Goal: Information Seeking & Learning: Check status

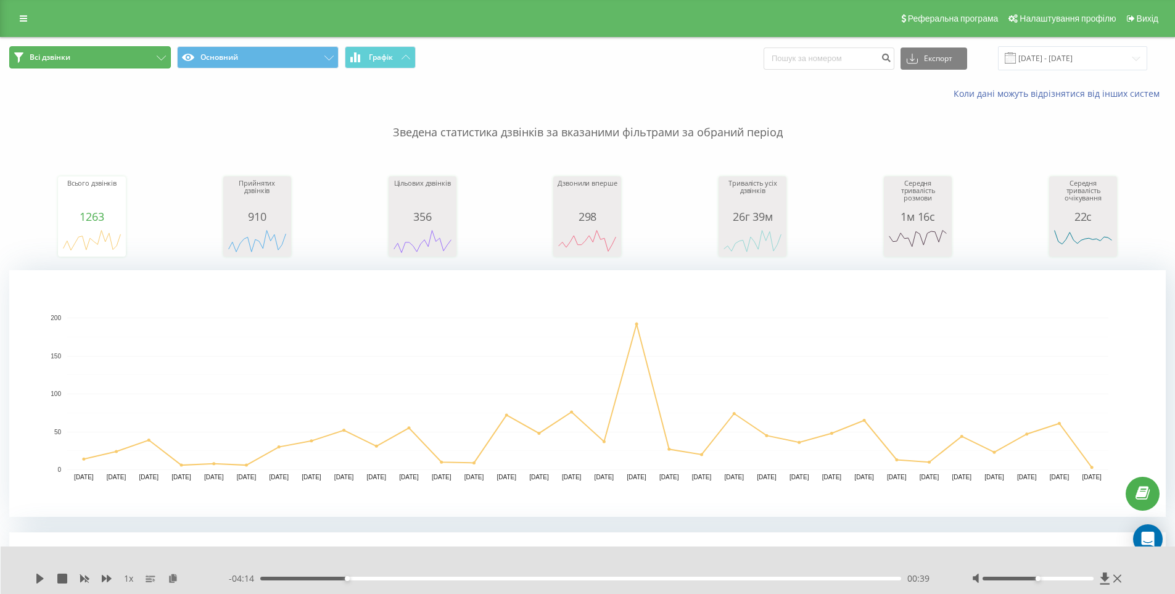
click at [157, 59] on icon at bounding box center [161, 58] width 9 height 5
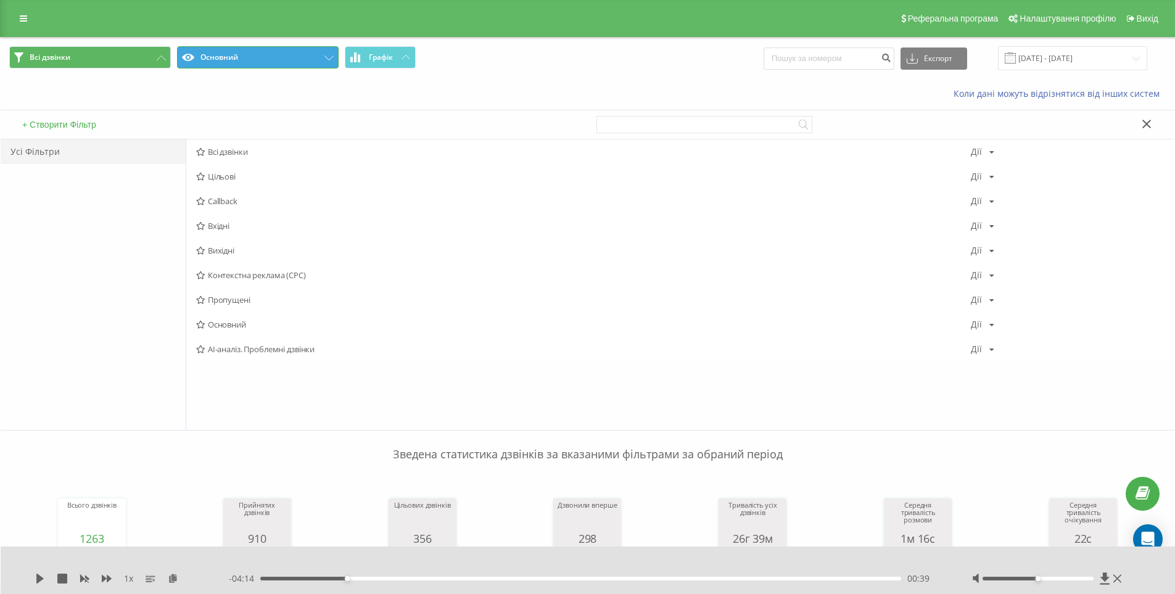
click at [247, 52] on button "Основний" at bounding box center [258, 57] width 162 height 22
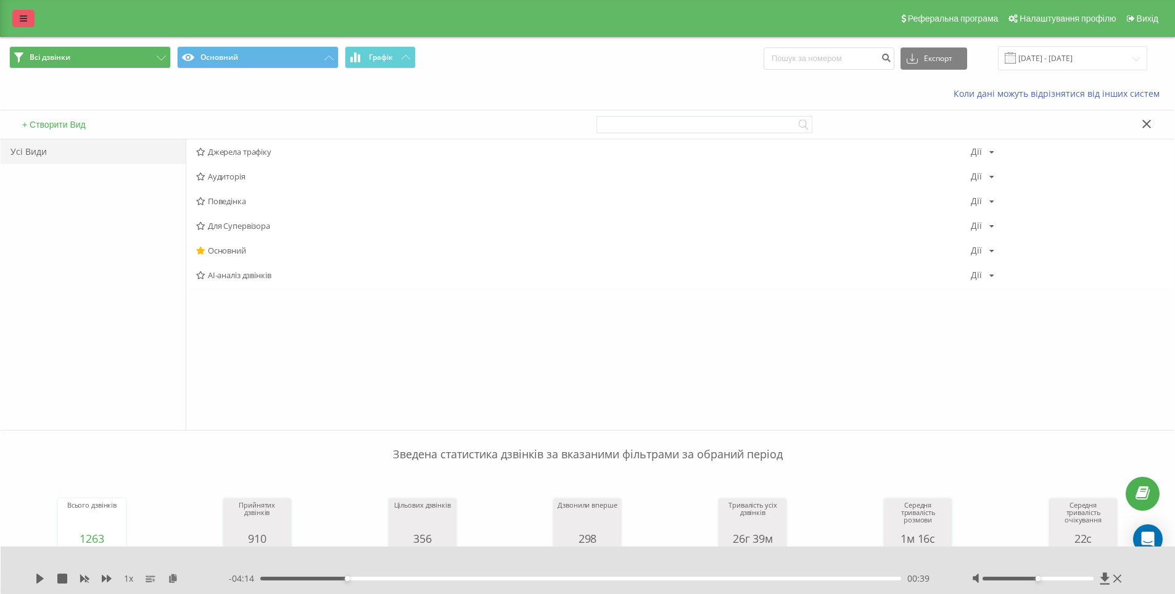
click at [26, 19] on icon at bounding box center [23, 18] width 7 height 9
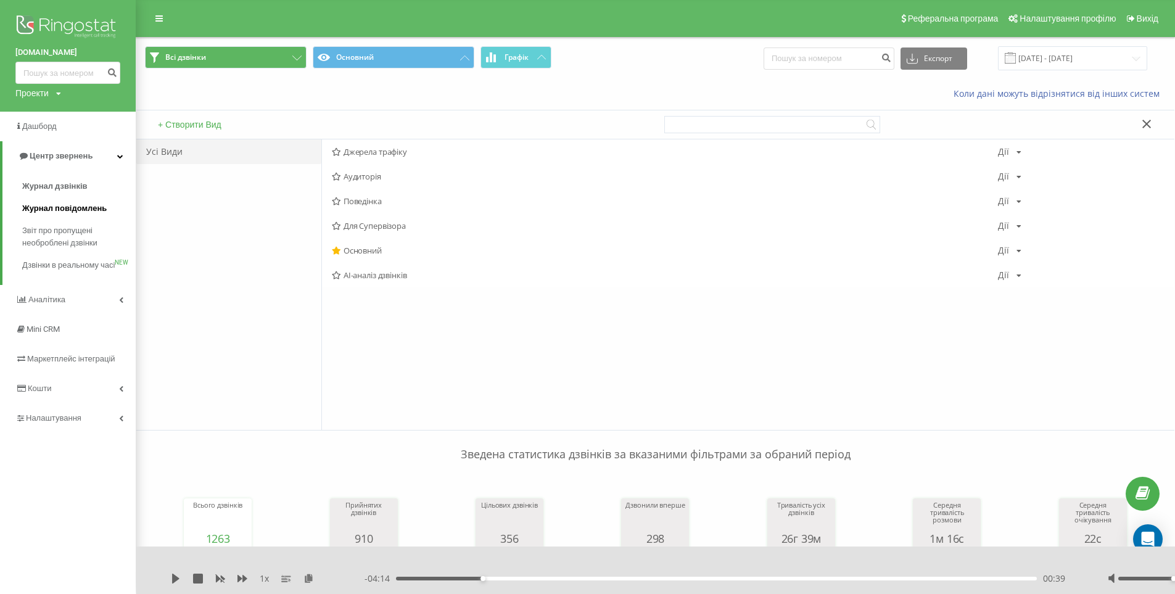
click at [76, 207] on span "Журнал повідомлень" at bounding box center [64, 208] width 84 height 12
click at [70, 187] on span "Журнал дзвінків" at bounding box center [54, 186] width 65 height 12
click at [60, 183] on span "Журнал дзвінків" at bounding box center [54, 186] width 65 height 12
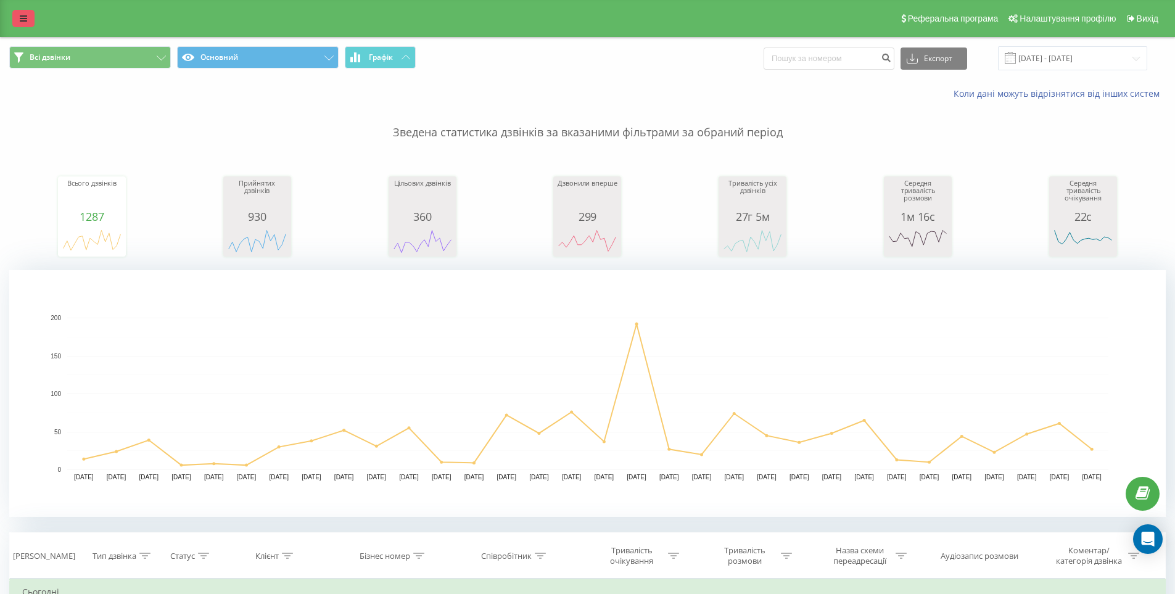
click at [19, 18] on link at bounding box center [23, 18] width 22 height 17
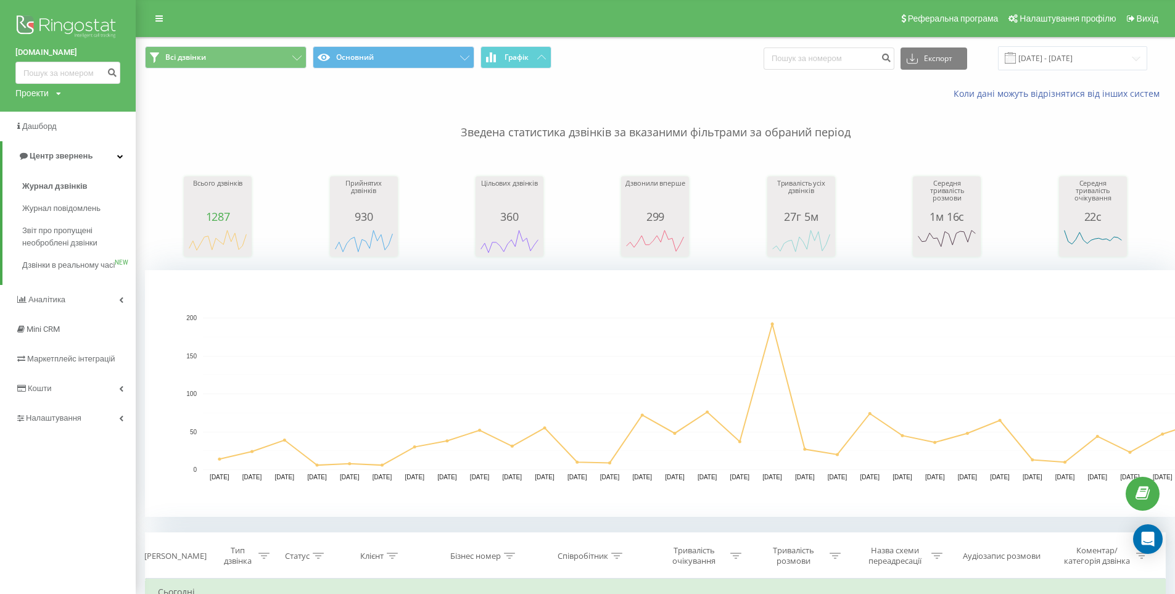
drag, startPoint x: 120, startPoint y: 86, endPoint x: 234, endPoint y: 255, distance: 204.3
click at [133, 115] on div "kompot.uz.ua Проекти kompot.uz.ua Дашборд Центр звернень Журнал дзвінків Журнал…" at bounding box center [68, 297] width 136 height 594
click at [80, 314] on link "Аналiтика" at bounding box center [68, 300] width 136 height 30
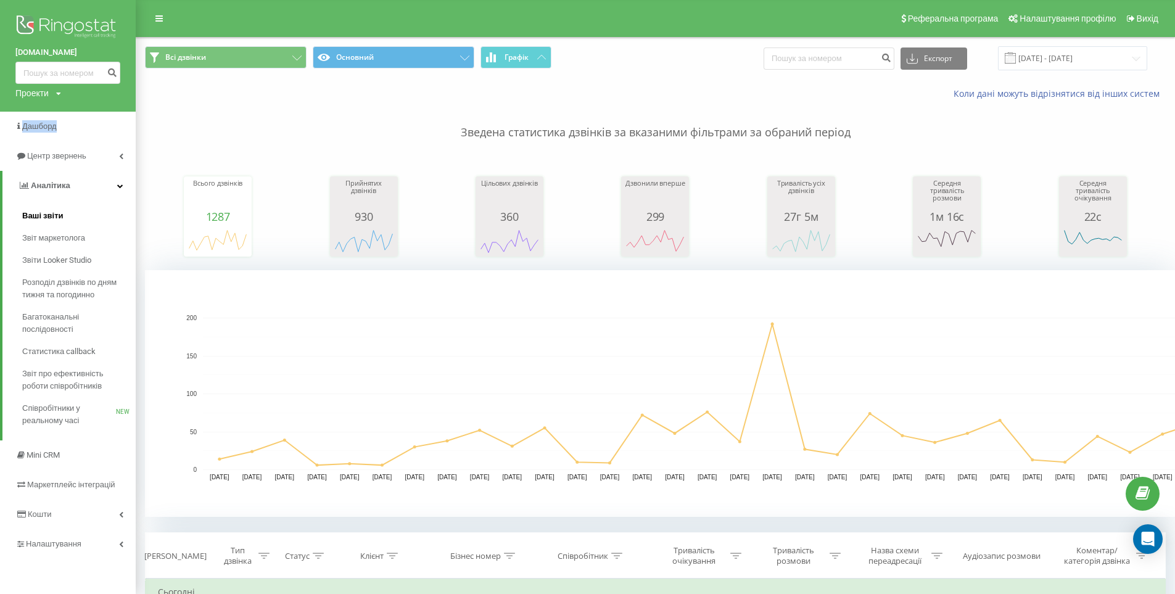
click at [56, 216] on span "Ваші звіти" at bounding box center [42, 216] width 41 height 12
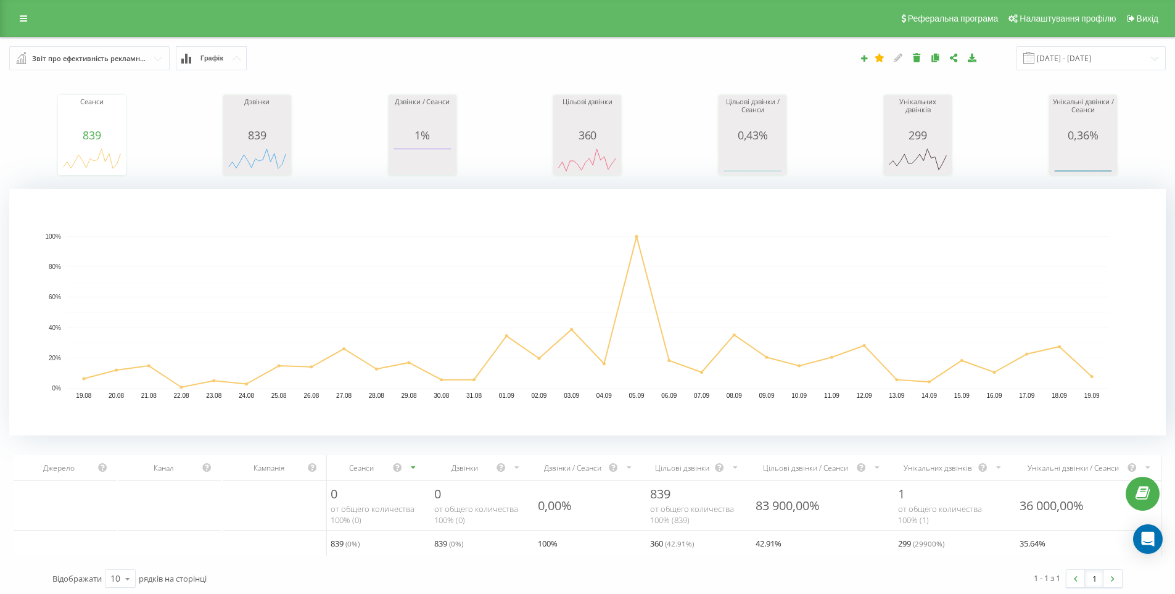
click at [215, 58] on span "Графік" at bounding box center [211, 58] width 23 height 8
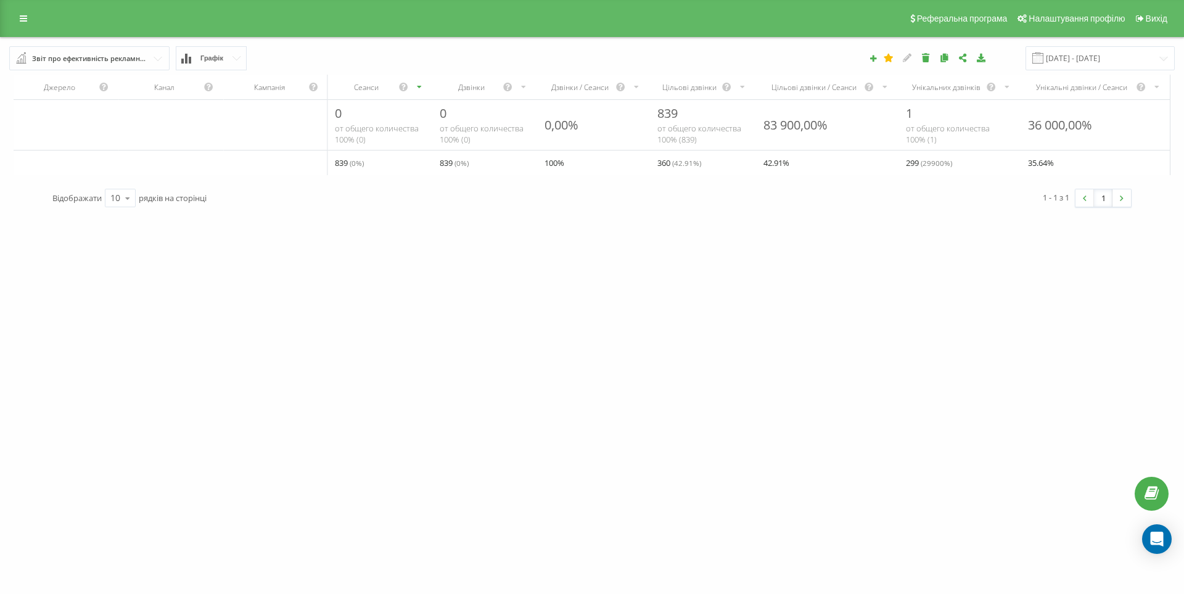
click at [215, 58] on span "Графік" at bounding box center [211, 58] width 23 height 8
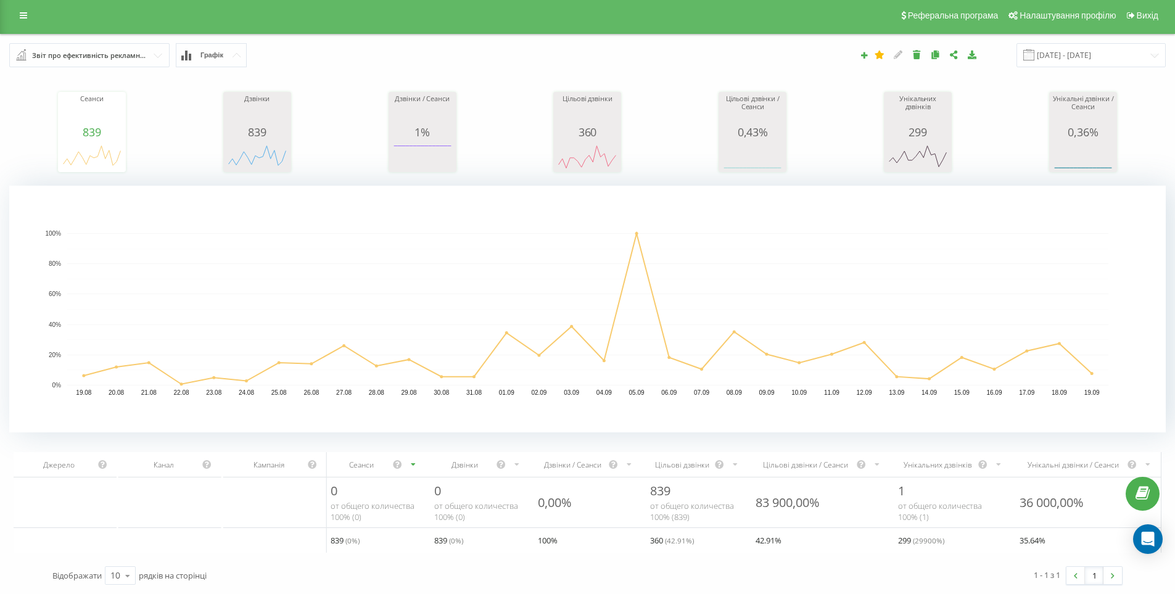
scroll to position [12, 0]
click at [142, 49] on div "Звіт про ефективність рекламних кампаній" at bounding box center [90, 56] width 116 height 14
click at [350, 264] on rect "A chart." at bounding box center [587, 309] width 1041 height 152
click at [162, 44] on input "text" at bounding box center [89, 55] width 159 height 22
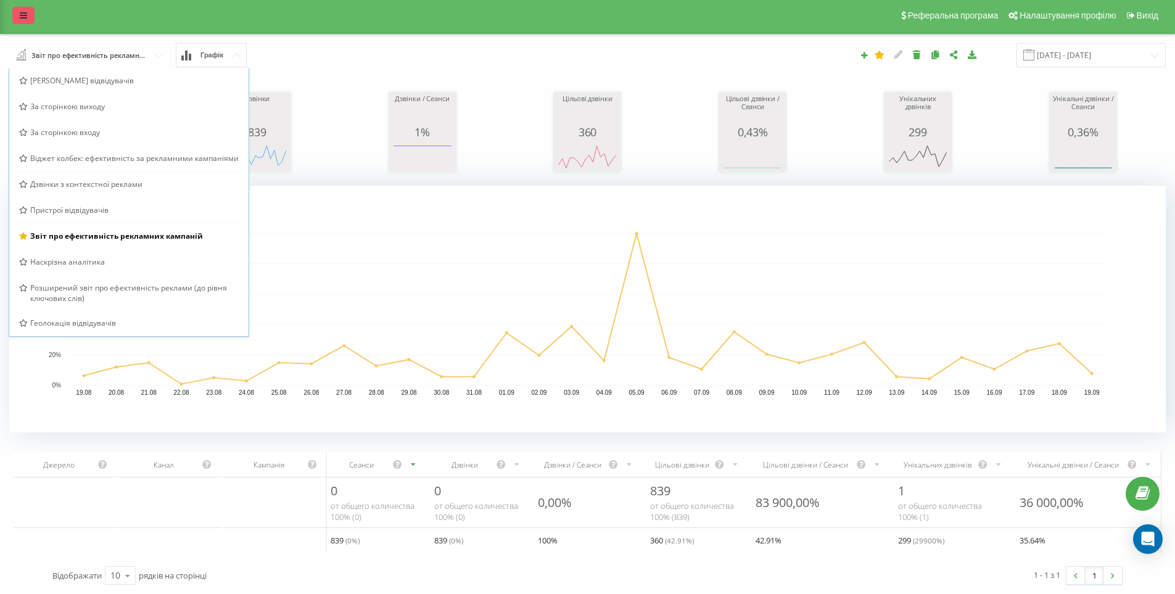
click at [25, 11] on icon at bounding box center [23, 15] width 7 height 9
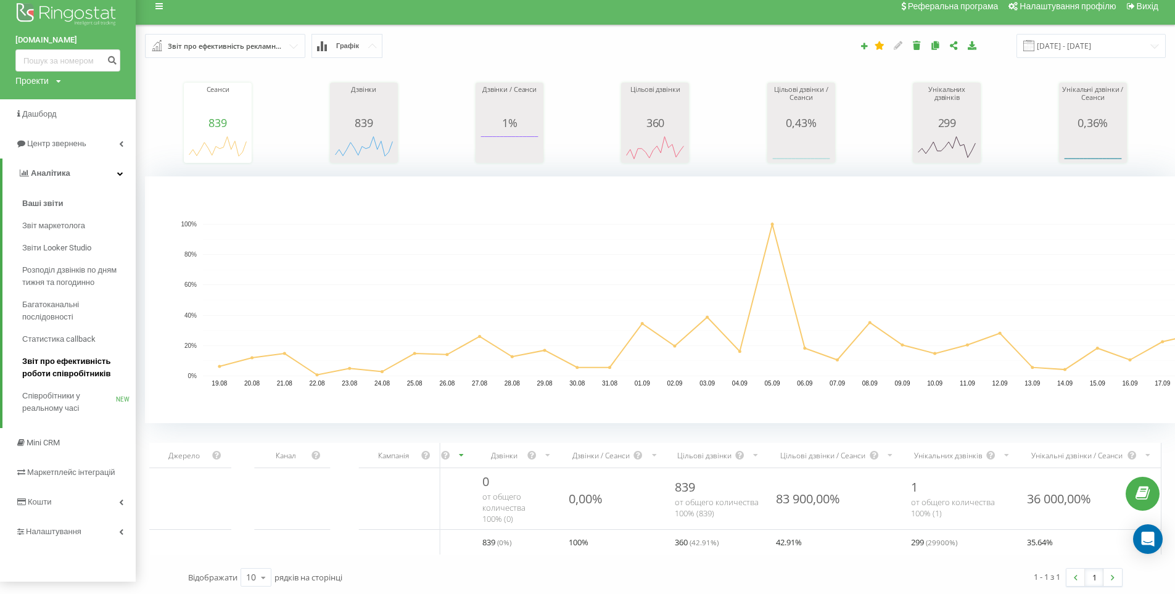
click at [68, 373] on span "Звіт про ефективність роботи співробітників" at bounding box center [75, 367] width 107 height 25
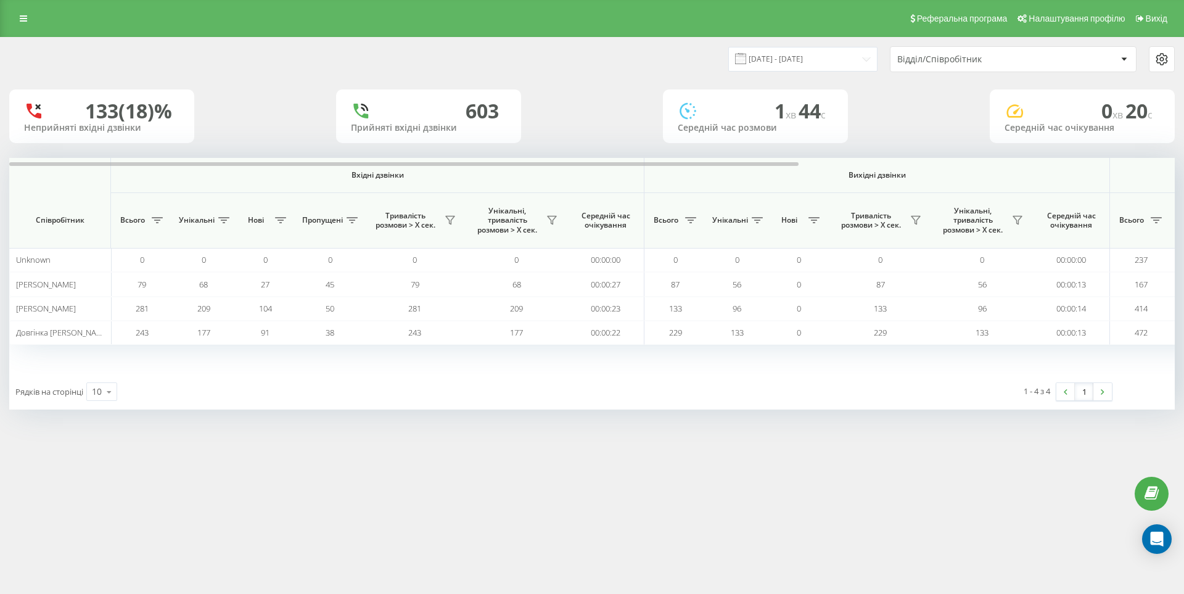
click at [746, 60] on span at bounding box center [740, 58] width 11 height 11
click at [517, 63] on div "19.08.2025 - 19.09.2025 Відділ/Співробітник" at bounding box center [592, 59] width 1166 height 26
click at [20, 16] on icon at bounding box center [23, 18] width 7 height 9
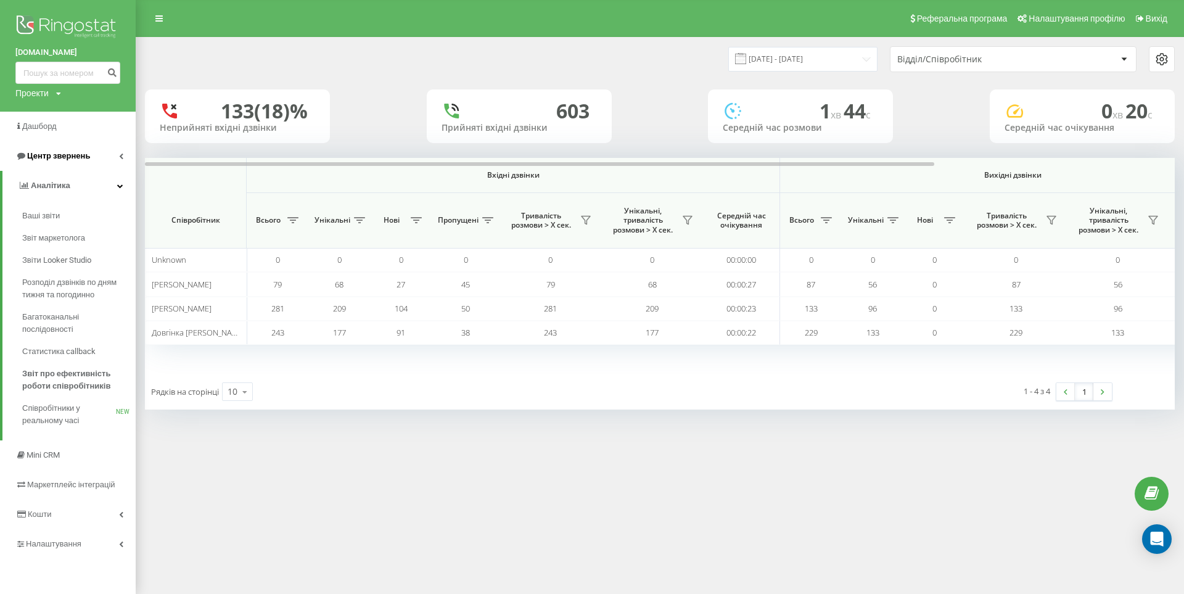
click at [50, 152] on span "Центр звернень" at bounding box center [58, 155] width 63 height 9
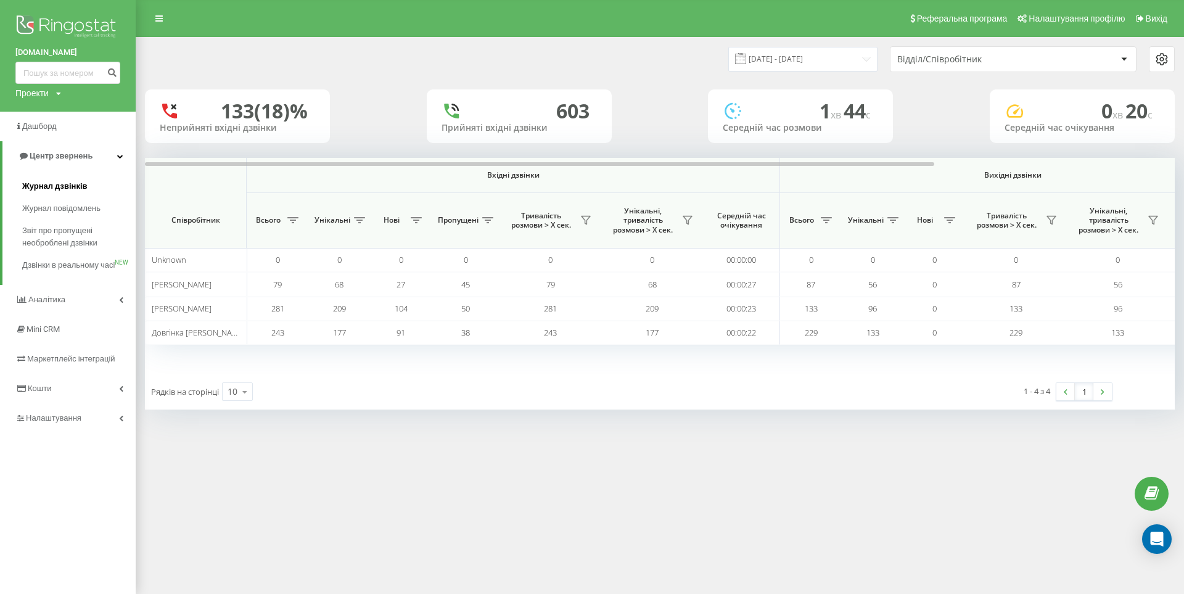
click at [60, 187] on span "Журнал дзвінків" at bounding box center [54, 186] width 65 height 12
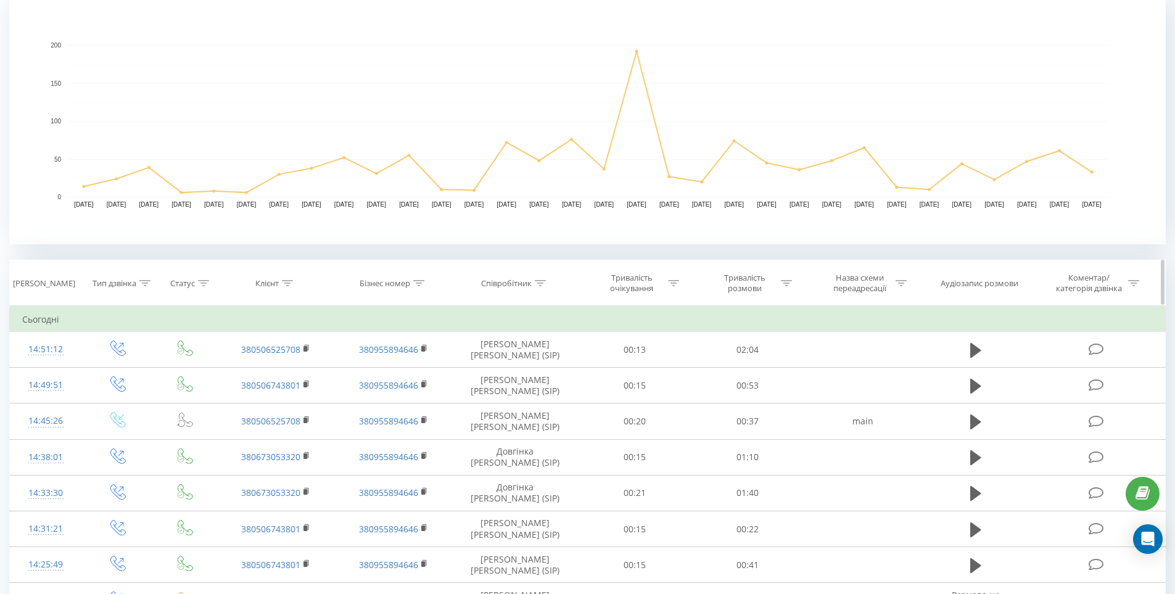
scroll to position [370, 0]
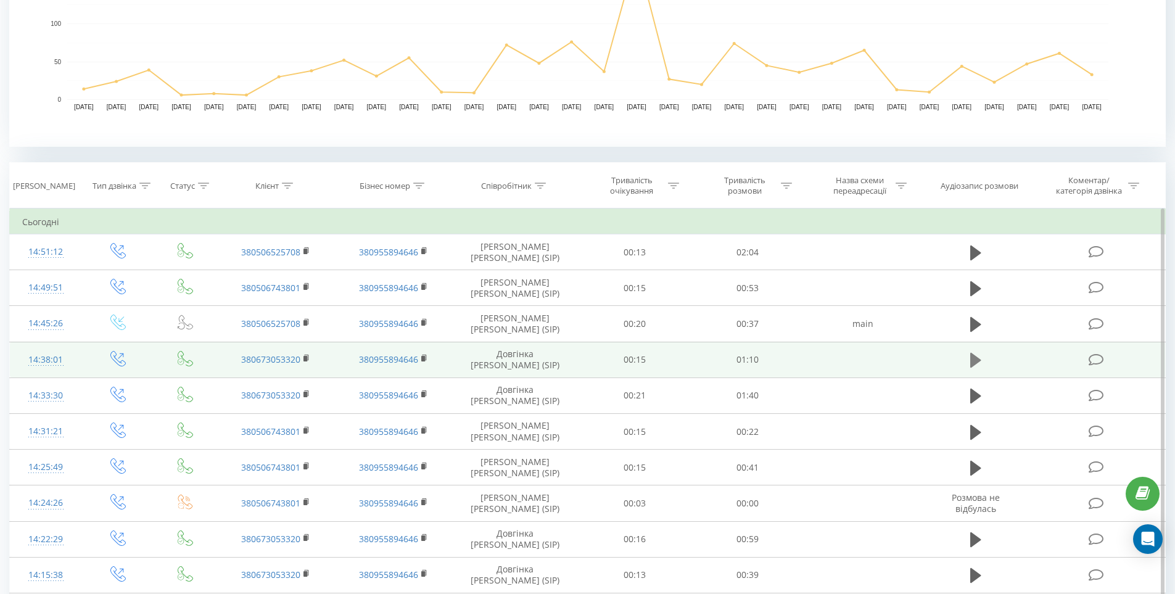
click at [976, 359] on icon at bounding box center [975, 360] width 11 height 15
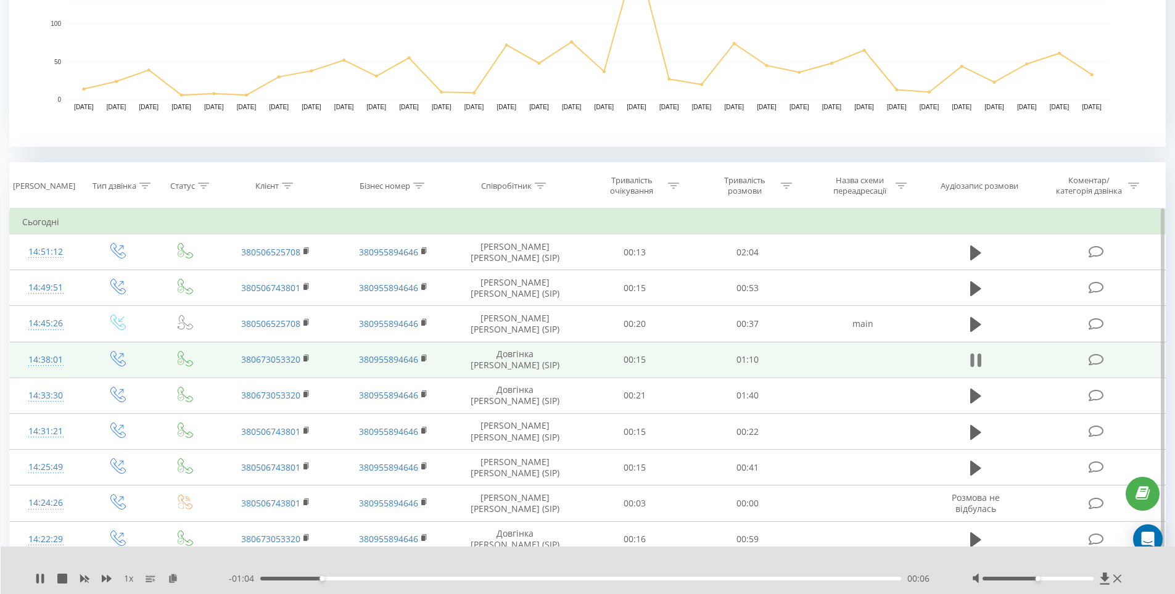
click at [978, 364] on icon at bounding box center [979, 360] width 4 height 14
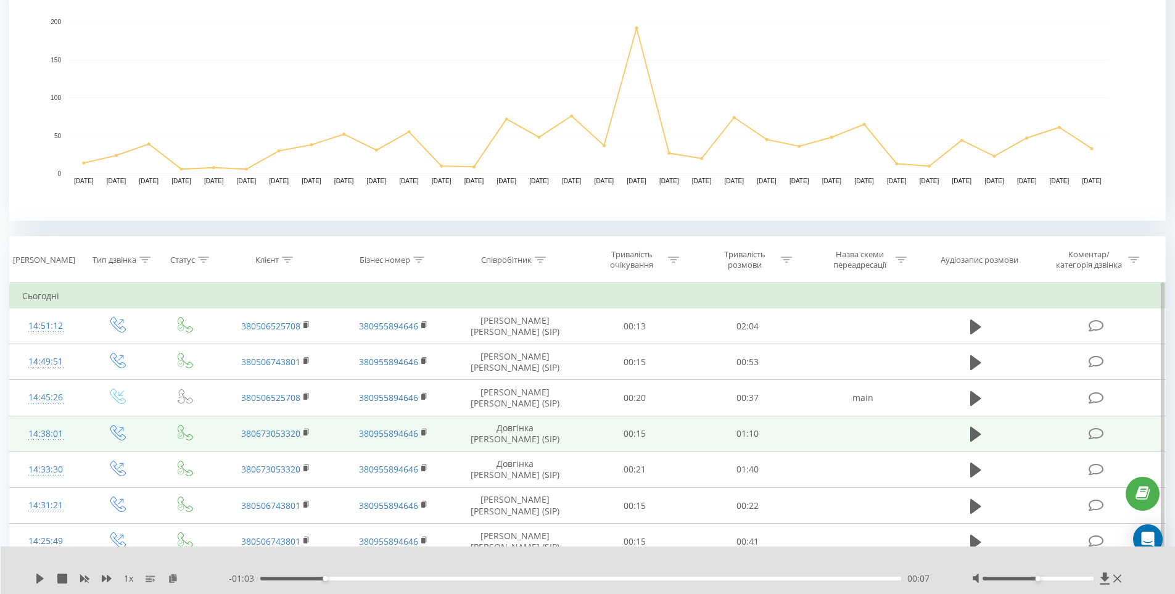
scroll to position [308, 0]
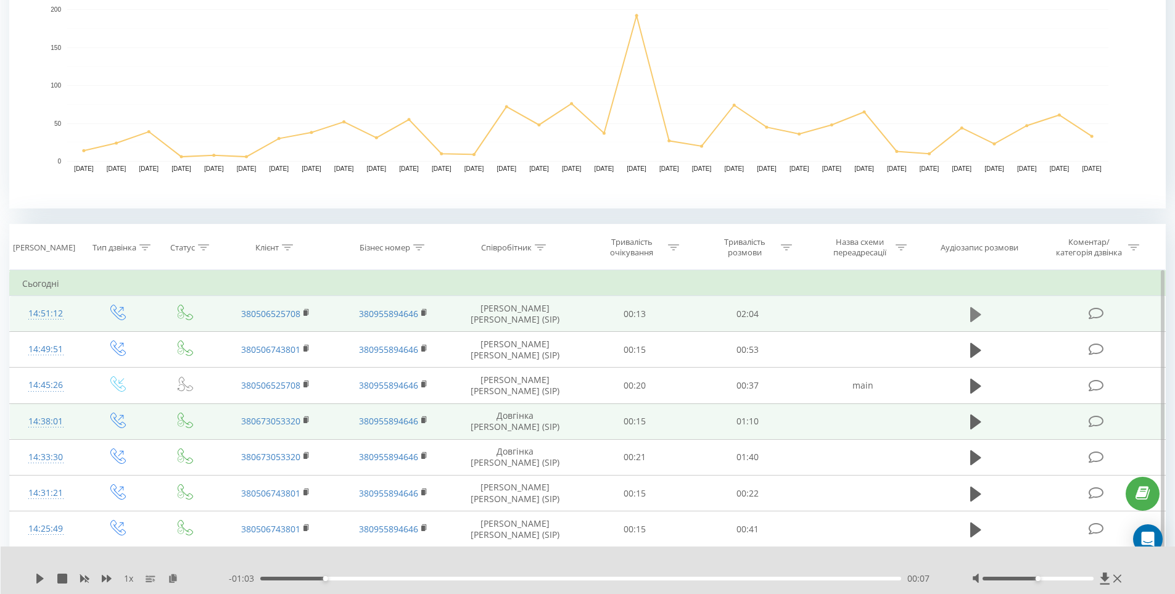
click at [971, 307] on icon at bounding box center [975, 314] width 11 height 15
drag, startPoint x: 1034, startPoint y: 579, endPoint x: 1000, endPoint y: 579, distance: 33.3
click at [1000, 579] on div at bounding box center [1037, 579] width 111 height 4
drag, startPoint x: 617, startPoint y: 578, endPoint x: 583, endPoint y: 575, distance: 34.6
click at [583, 577] on div "01:03" at bounding box center [580, 579] width 641 height 4
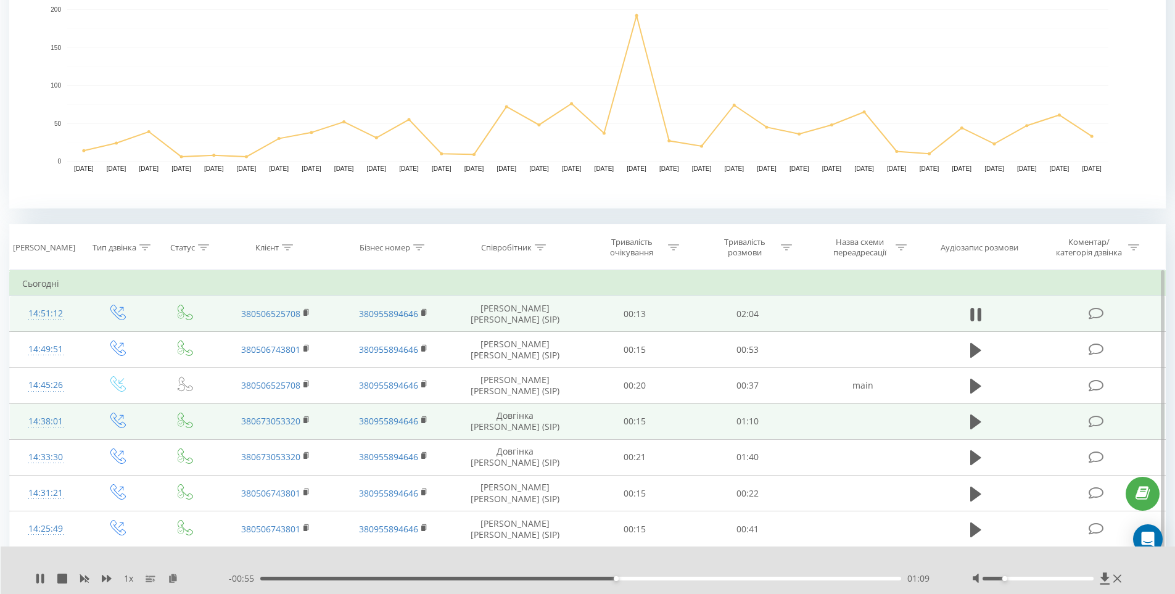
click at [540, 577] on div "01:09" at bounding box center [580, 579] width 641 height 4
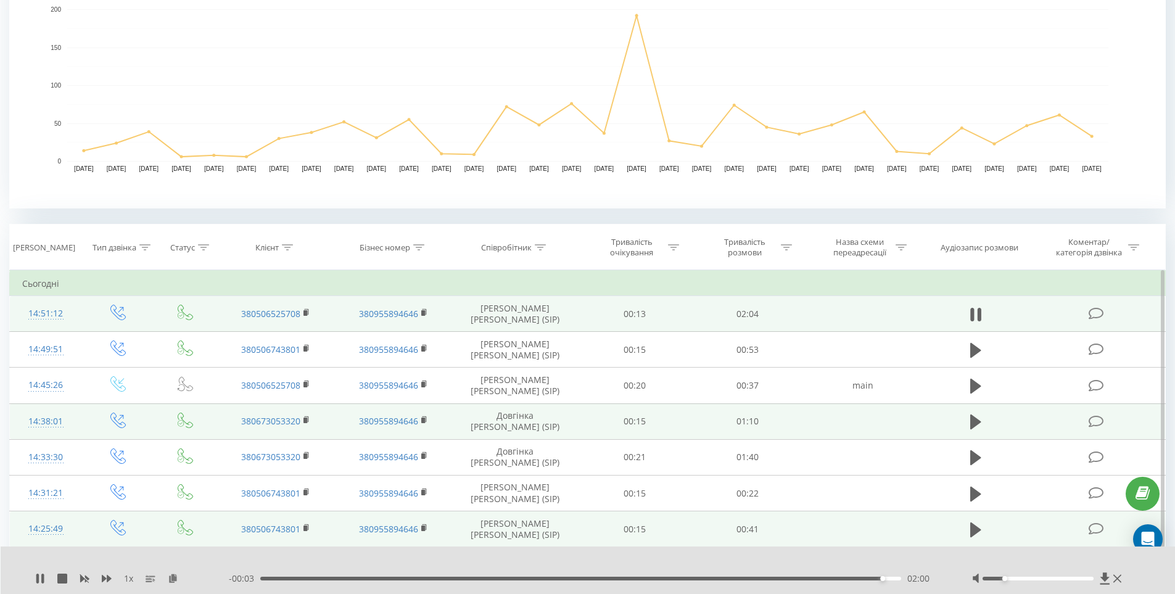
click at [843, 527] on td at bounding box center [862, 529] width 117 height 36
